Goal: Task Accomplishment & Management: Manage account settings

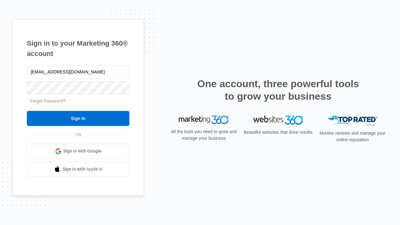
type input "dankie614@gmail.com"
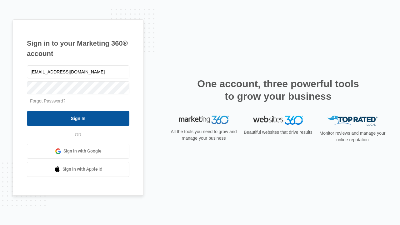
click at [78, 118] on input "Sign In" at bounding box center [78, 118] width 102 height 15
